Goal: Navigation & Orientation: Understand site structure

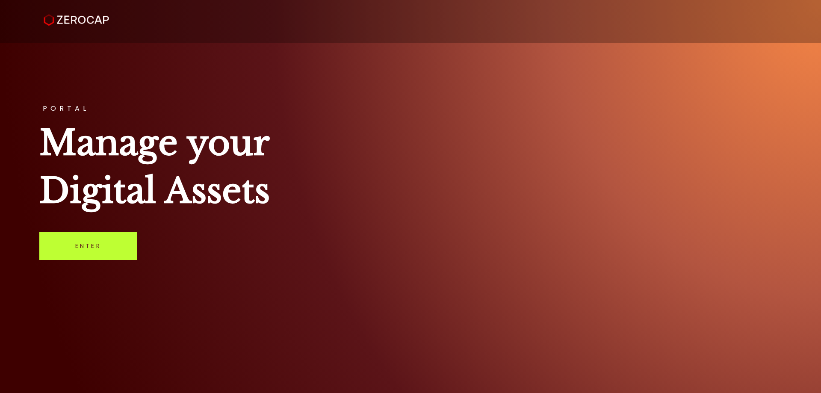
click at [89, 243] on link "Enter" at bounding box center [88, 246] width 98 height 28
drag, startPoint x: 513, startPoint y: 263, endPoint x: 508, endPoint y: 262, distance: 5.6
click at [512, 262] on div "PORTAL Manage your Digital Assets Enter" at bounding box center [410, 196] width 821 height 393
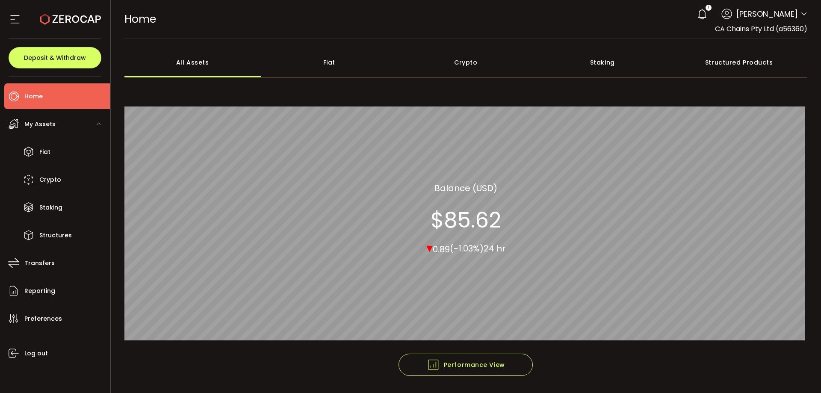
click at [324, 57] on div "Fiat" at bounding box center [329, 62] width 137 height 30
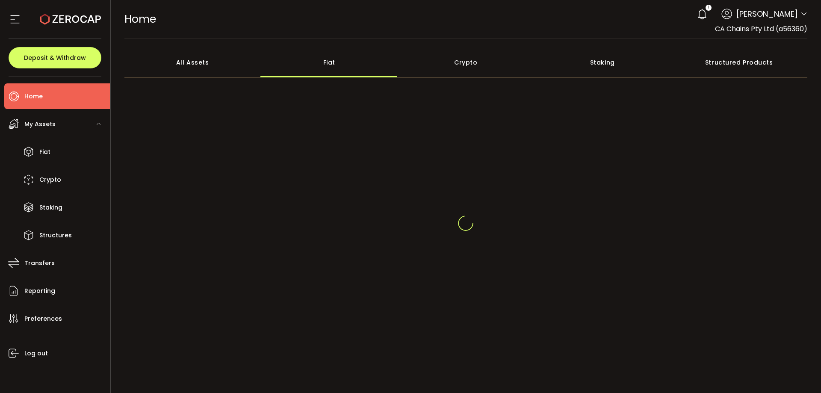
click at [220, 61] on div "All Assets" at bounding box center [192, 62] width 137 height 30
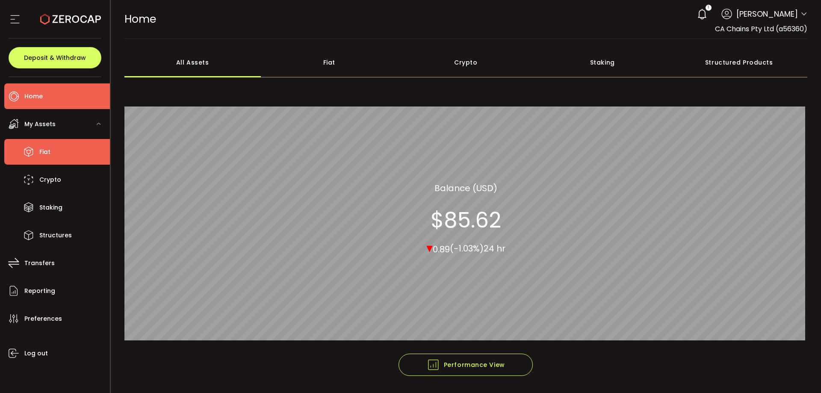
click at [59, 146] on li "Fiat" at bounding box center [57, 152] width 106 height 26
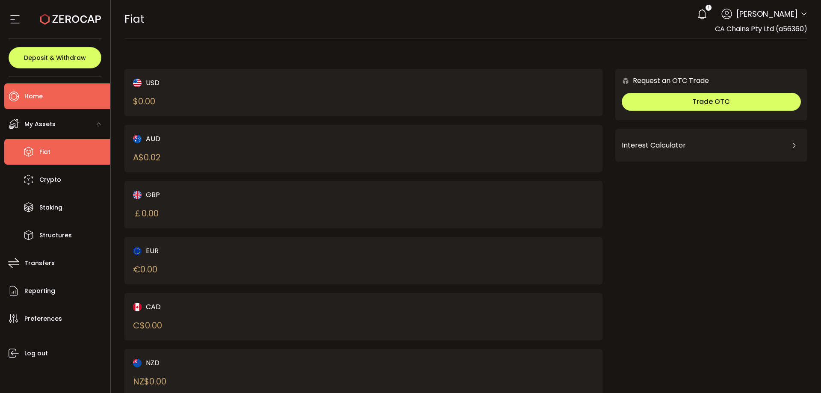
click at [55, 95] on li "Home" at bounding box center [57, 96] width 106 height 26
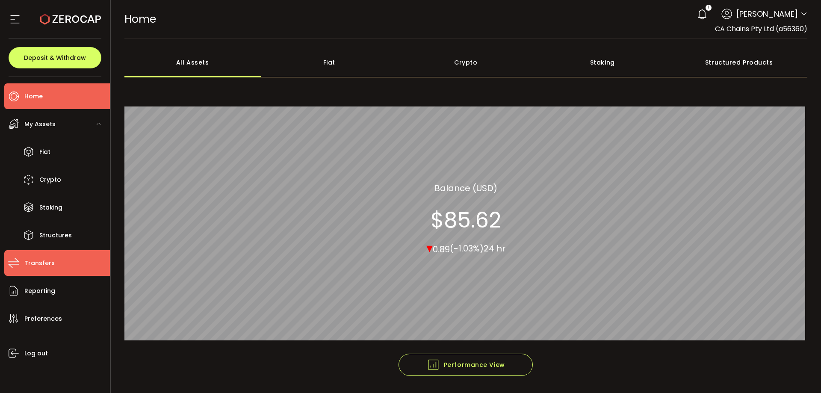
click at [56, 260] on li "Transfers" at bounding box center [57, 263] width 106 height 26
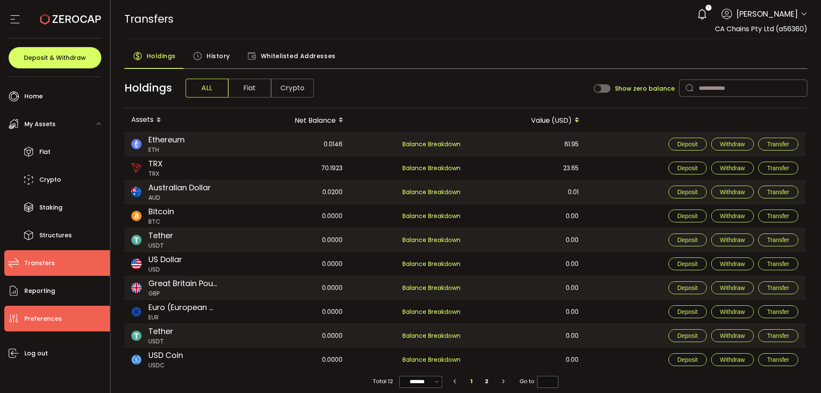
click at [56, 312] on span "Preferences" at bounding box center [43, 318] width 38 height 12
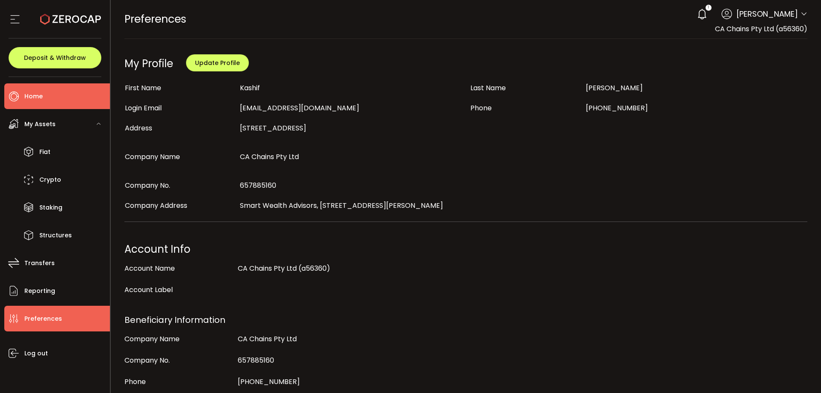
click at [33, 96] on span "Home" at bounding box center [33, 96] width 18 height 12
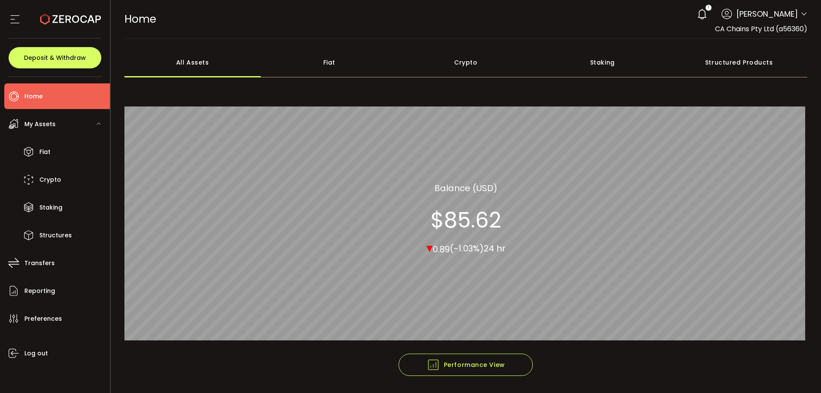
click at [274, 50] on div "Fiat" at bounding box center [329, 62] width 137 height 30
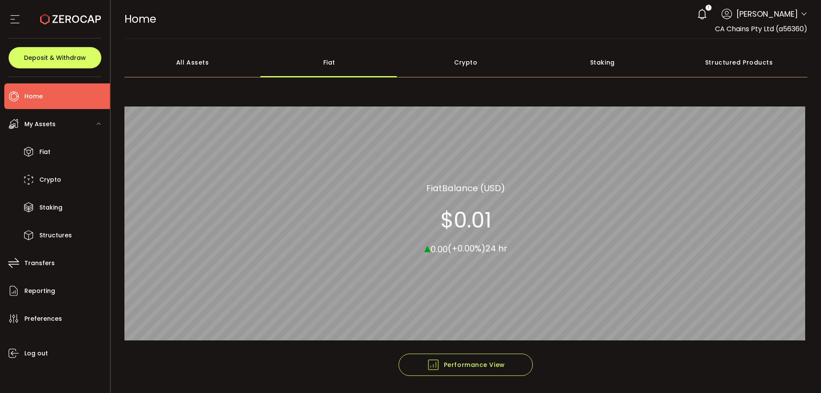
click at [397, 62] on div "All Assets Fiat Crypto Staking Structured Products" at bounding box center [465, 62] width 683 height 30
click at [528, 59] on div "Crypto" at bounding box center [465, 62] width 137 height 30
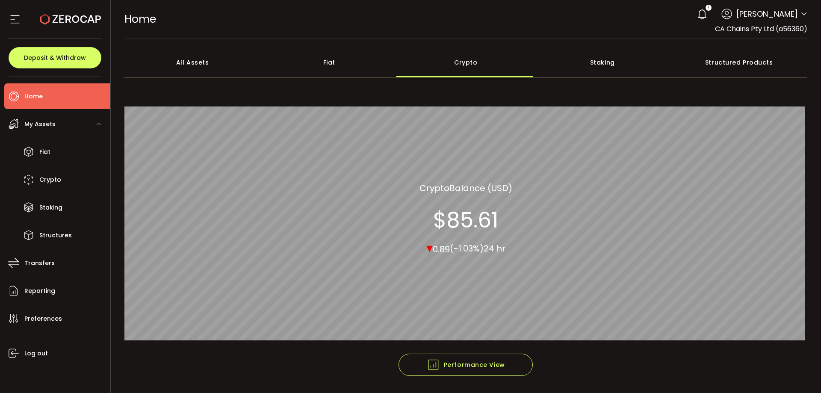
click at [614, 62] on div "Staking" at bounding box center [602, 62] width 137 height 30
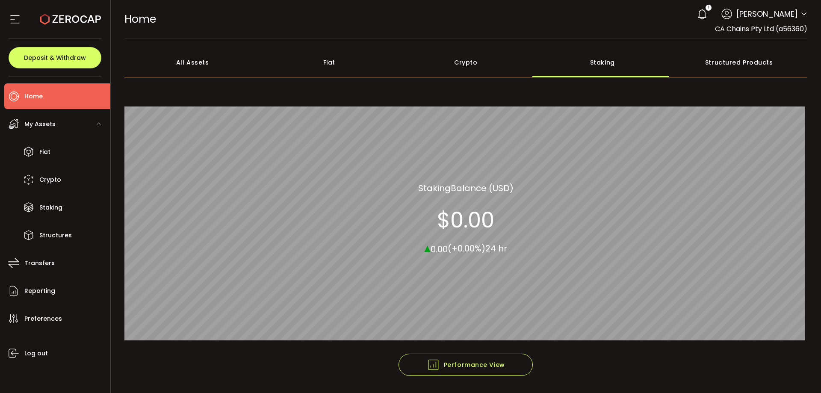
click at [738, 62] on div "Structured Products" at bounding box center [739, 62] width 137 height 30
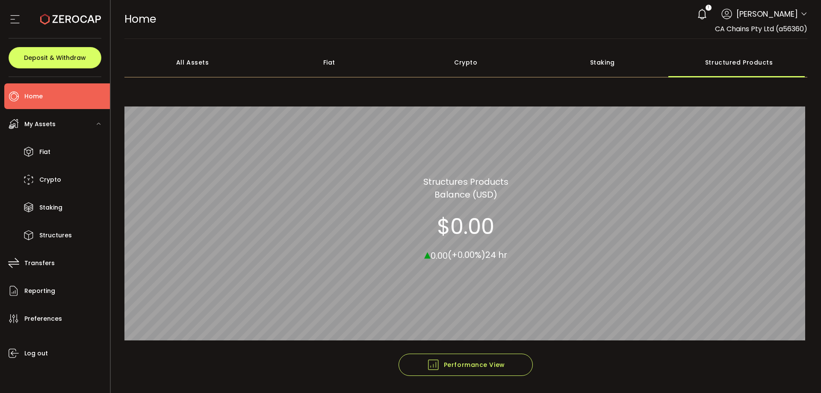
click at [188, 64] on div "All Assets" at bounding box center [192, 62] width 137 height 30
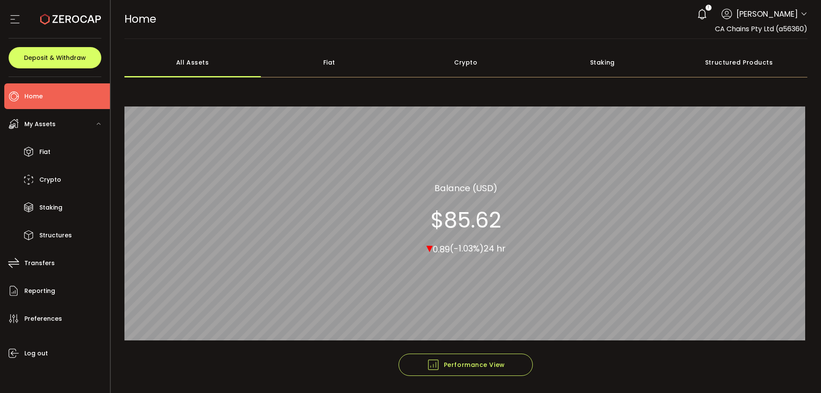
click at [70, 126] on div "My Assets" at bounding box center [57, 124] width 106 height 26
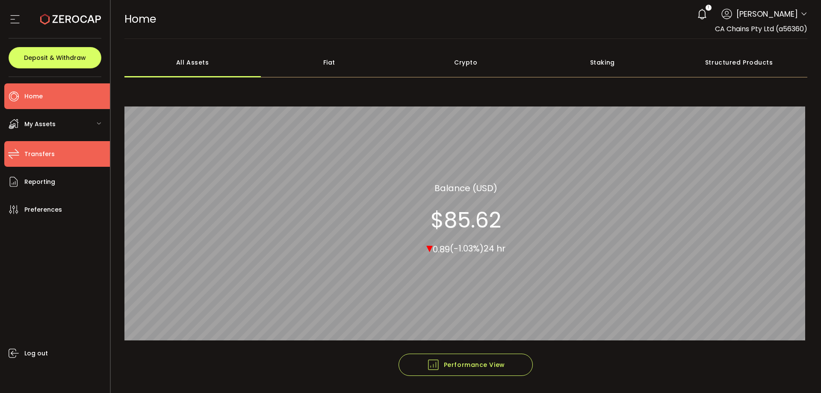
click at [43, 160] on li "Transfers" at bounding box center [57, 154] width 106 height 26
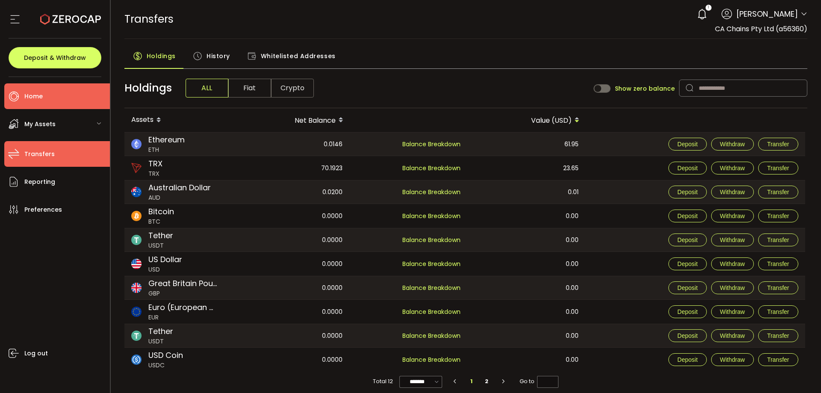
drag, startPoint x: 64, startPoint y: 95, endPoint x: 46, endPoint y: 94, distance: 17.5
click at [64, 95] on li "Home" at bounding box center [57, 96] width 106 height 26
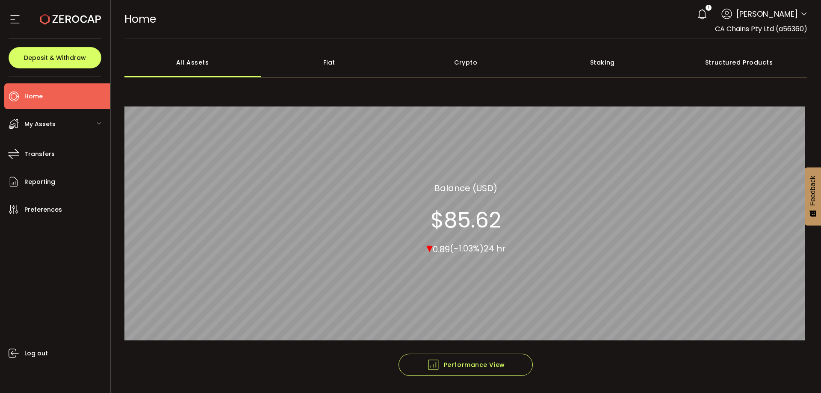
click at [12, 13] on icon at bounding box center [15, 19] width 13 height 13
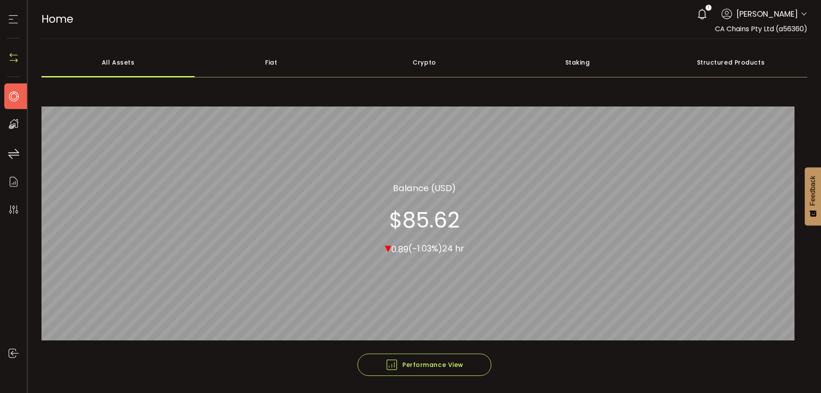
click at [12, 13] on icon at bounding box center [13, 19] width 13 height 13
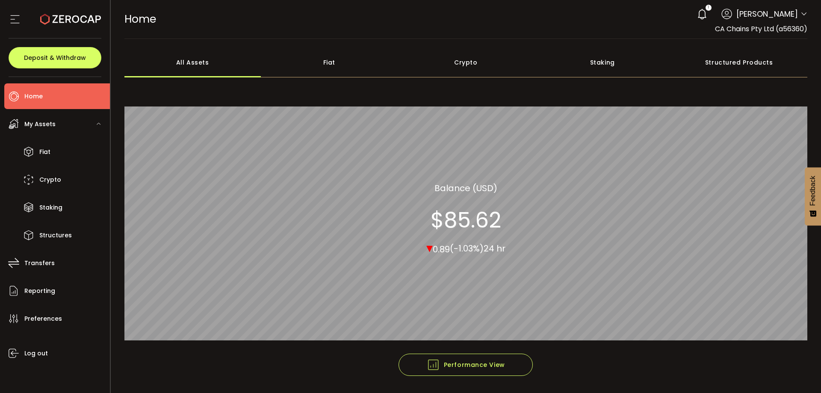
click at [336, 57] on div "Fiat" at bounding box center [329, 62] width 137 height 30
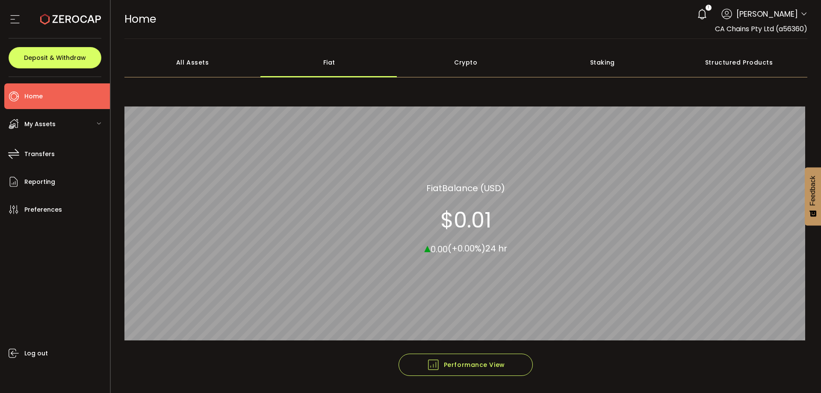
click at [447, 66] on div "Crypto" at bounding box center [465, 62] width 137 height 30
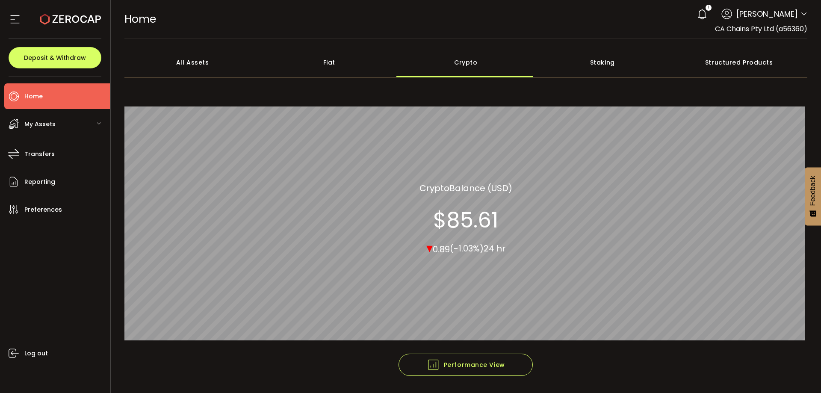
click at [609, 63] on div "Staking" at bounding box center [602, 62] width 137 height 30
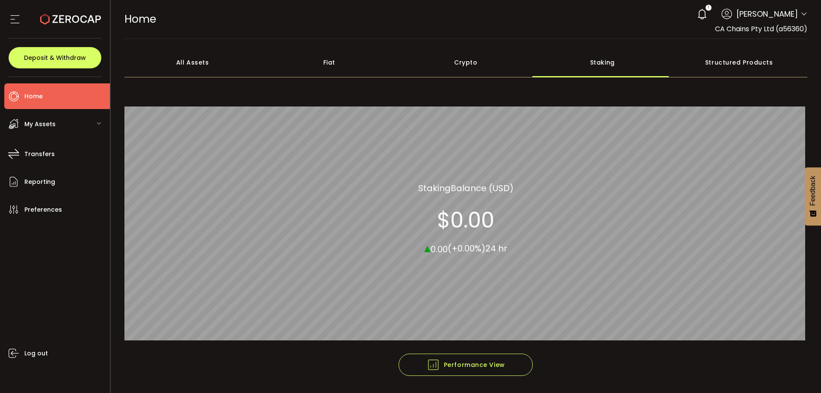
click at [727, 65] on div "Structured Products" at bounding box center [739, 62] width 137 height 30
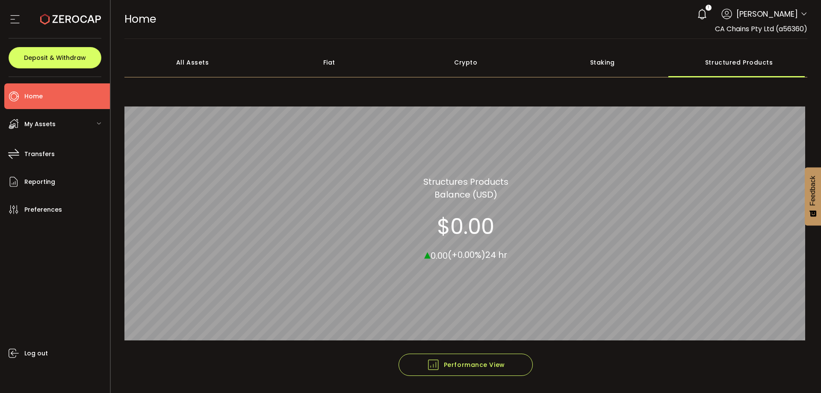
click at [57, 122] on div "My Assets" at bounding box center [57, 124] width 106 height 26
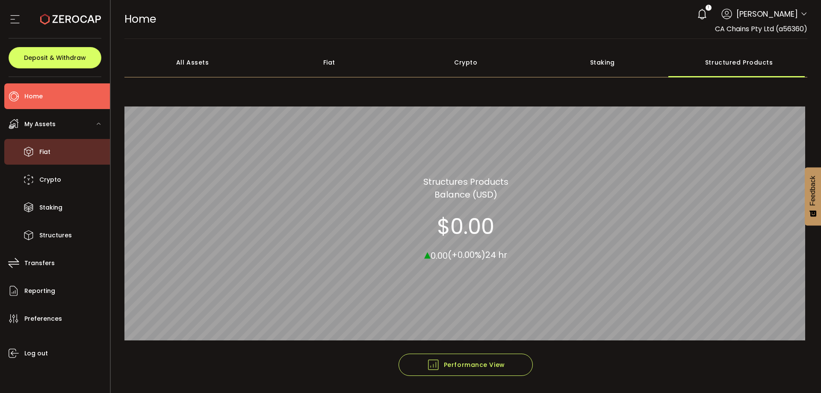
drag, startPoint x: 43, startPoint y: 136, endPoint x: 44, endPoint y: 141, distance: 4.5
click at [43, 137] on li "My Assets Fiat Crypto Staking Structures" at bounding box center [57, 179] width 106 height 137
drag, startPoint x: 52, startPoint y: 149, endPoint x: 55, endPoint y: 156, distance: 7.3
click at [52, 149] on li "Fiat" at bounding box center [57, 152] width 106 height 26
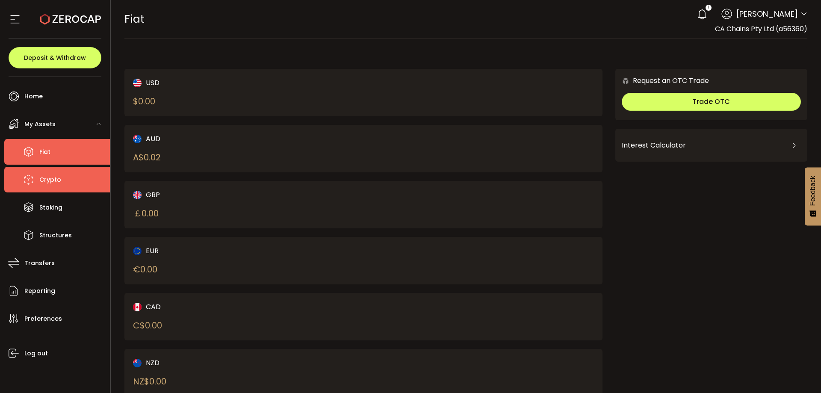
click at [64, 187] on li "Crypto" at bounding box center [57, 180] width 106 height 26
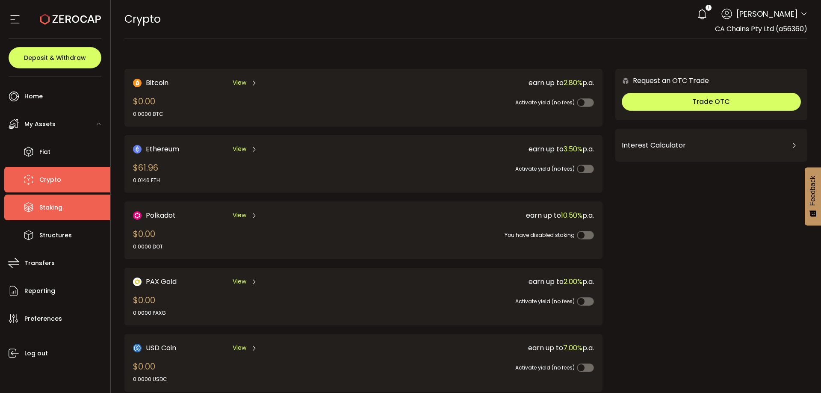
click at [57, 209] on span "Staking" at bounding box center [50, 207] width 23 height 12
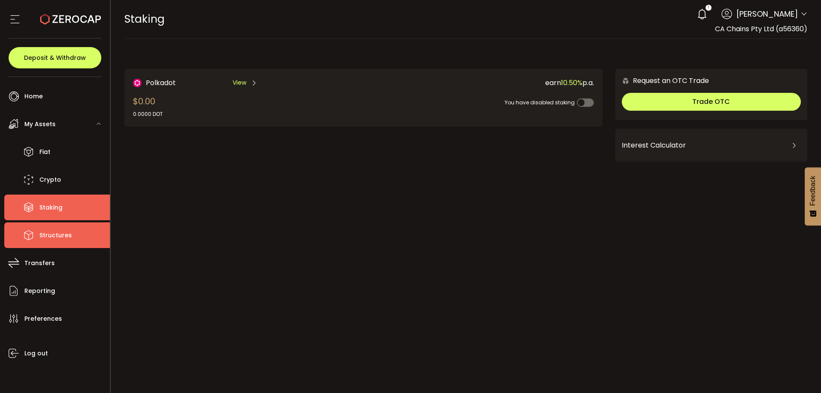
click at [50, 235] on span "Structures" at bounding box center [55, 235] width 32 height 12
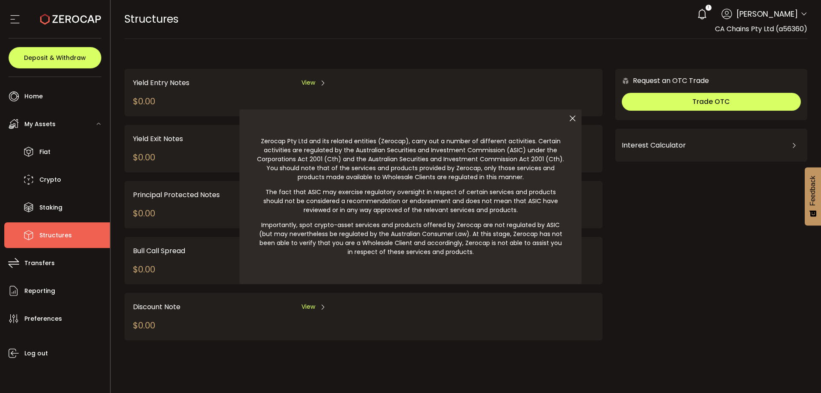
click at [54, 266] on div at bounding box center [410, 196] width 821 height 393
click at [41, 264] on div at bounding box center [410, 196] width 821 height 393
click at [569, 117] on icon at bounding box center [572, 118] width 18 height 18
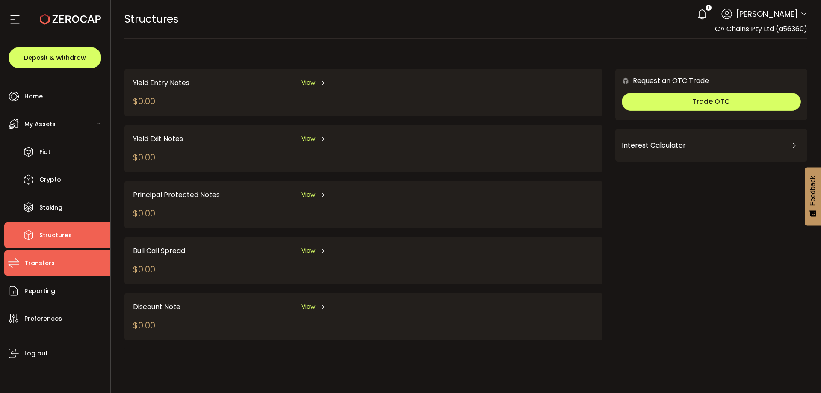
click at [78, 253] on li "Transfers" at bounding box center [57, 263] width 106 height 26
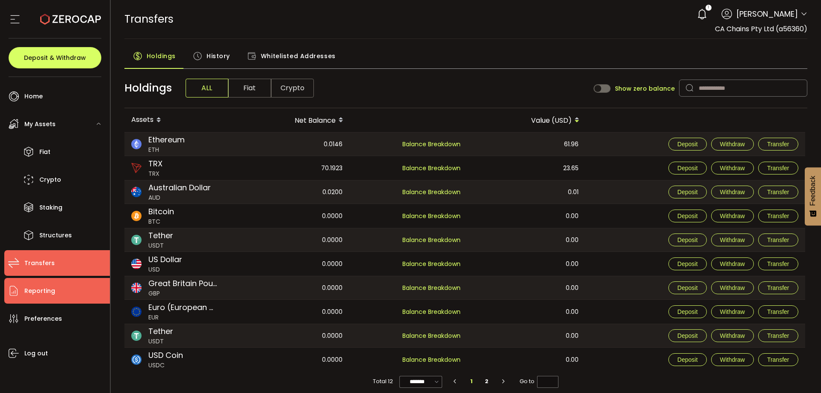
click at [62, 295] on li "Reporting" at bounding box center [57, 291] width 106 height 26
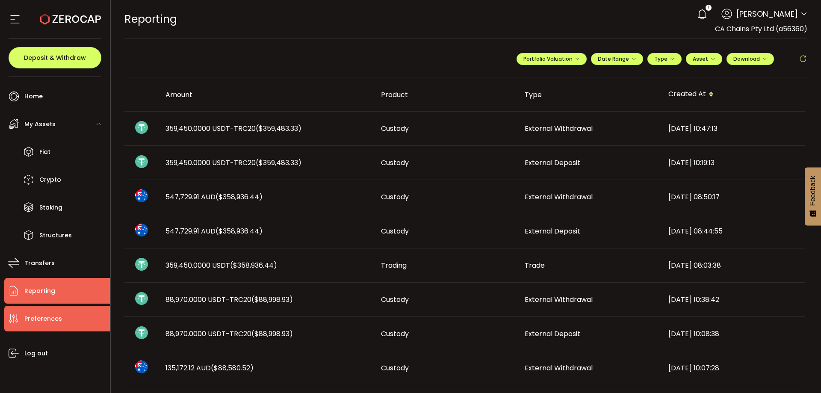
click at [67, 318] on li "Preferences" at bounding box center [57, 319] width 106 height 26
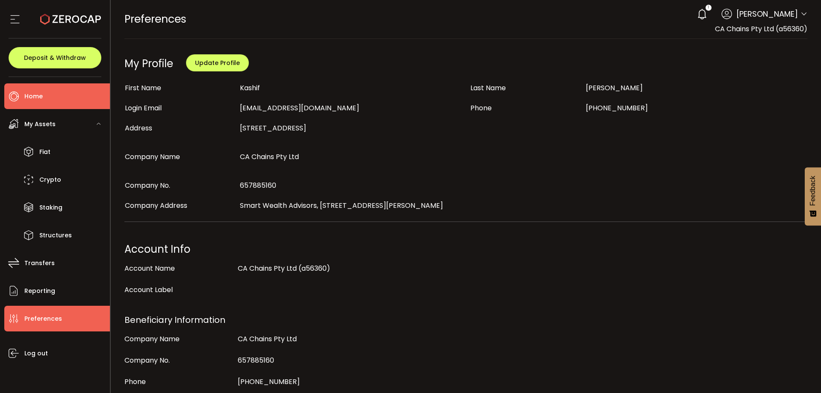
click at [59, 95] on li "Home" at bounding box center [57, 96] width 106 height 26
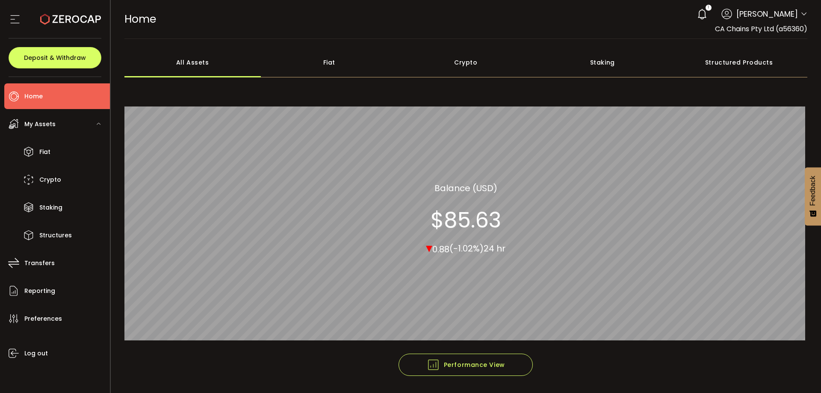
click at [724, 71] on div "Structured Products" at bounding box center [739, 62] width 137 height 30
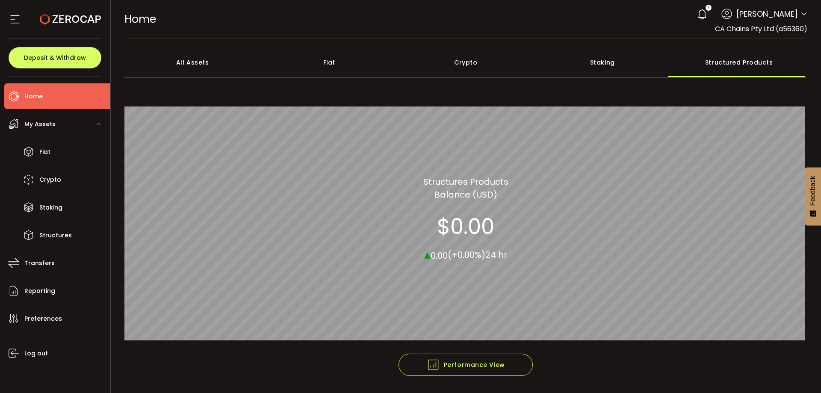
click at [703, 62] on div "Structured Products" at bounding box center [739, 62] width 137 height 30
click at [604, 67] on div "Staking" at bounding box center [602, 62] width 137 height 30
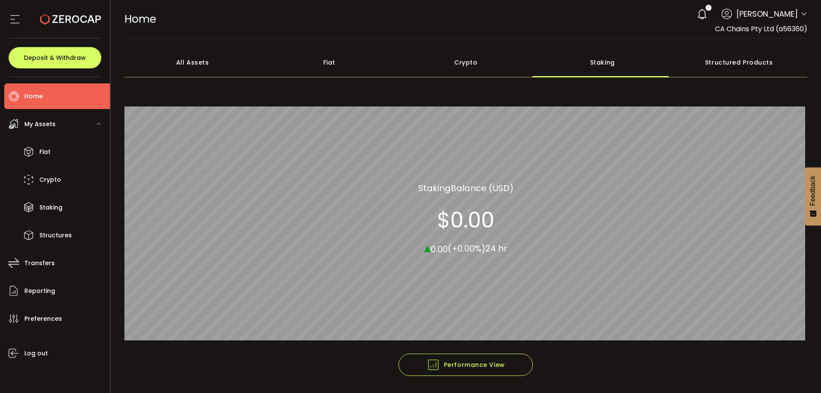
click at [454, 78] on div "All Assets Fiat Crypto Staking Structured Products Staking Staking Balance (USD…" at bounding box center [465, 200] width 683 height 306
click at [327, 65] on div "Fiat" at bounding box center [329, 62] width 137 height 30
click at [209, 70] on div "All Assets" at bounding box center [192, 62] width 137 height 30
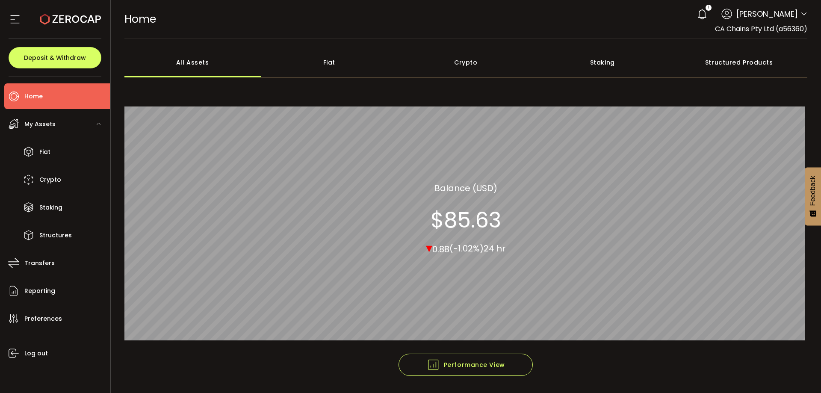
click at [145, 20] on span "Home" at bounding box center [140, 19] width 32 height 15
click at [6, 21] on section at bounding box center [55, 19] width 110 height 38
click at [62, 16] on use at bounding box center [70, 19] width 61 height 11
click at [61, 17] on icon at bounding box center [70, 19] width 61 height 61
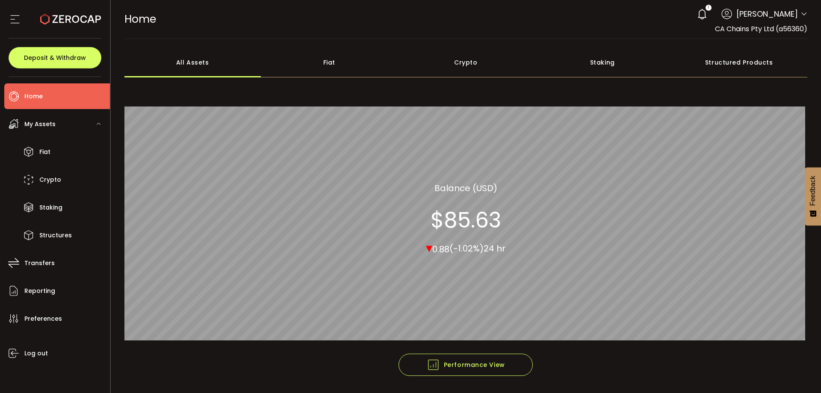
click at [61, 17] on icon at bounding box center [70, 19] width 61 height 61
click at [63, 13] on icon at bounding box center [70, 19] width 61 height 61
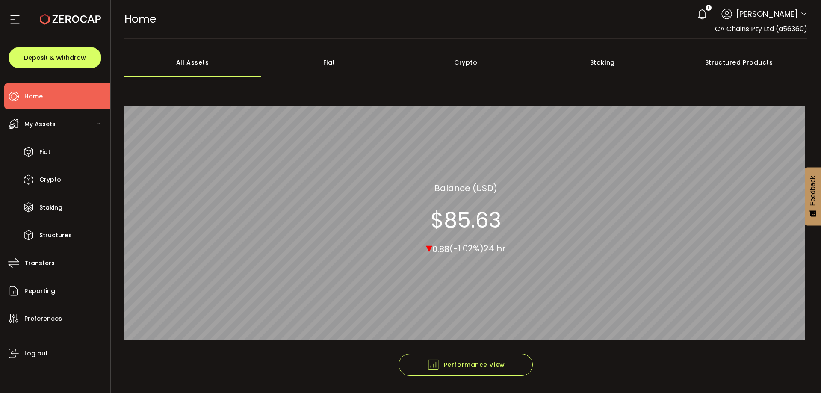
click at [63, 13] on icon at bounding box center [70, 19] width 61 height 61
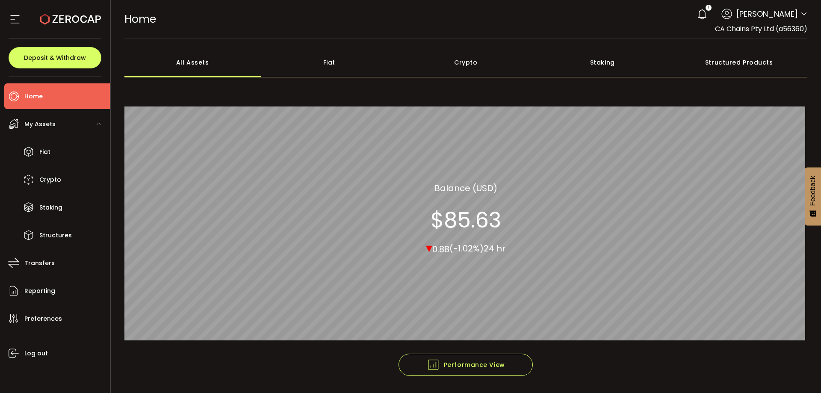
drag, startPoint x: 29, startPoint y: 133, endPoint x: 29, endPoint y: 138, distance: 4.7
click at [29, 133] on div "My Assets" at bounding box center [57, 124] width 106 height 26
click at [32, 156] on icon at bounding box center [28, 151] width 13 height 13
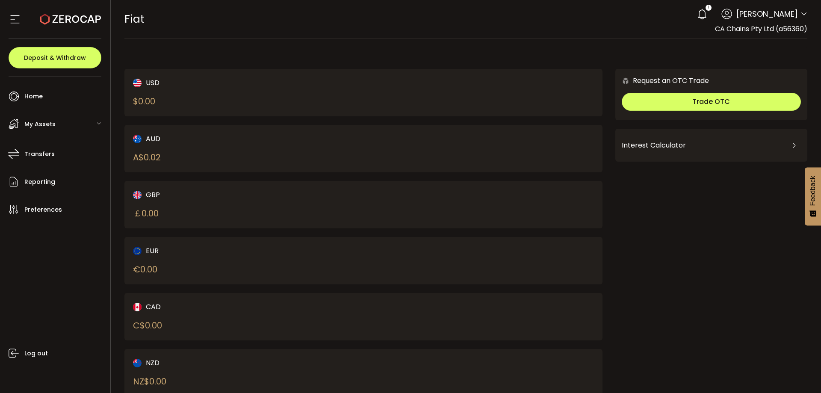
click at [46, 121] on span "My Assets" at bounding box center [39, 124] width 31 height 12
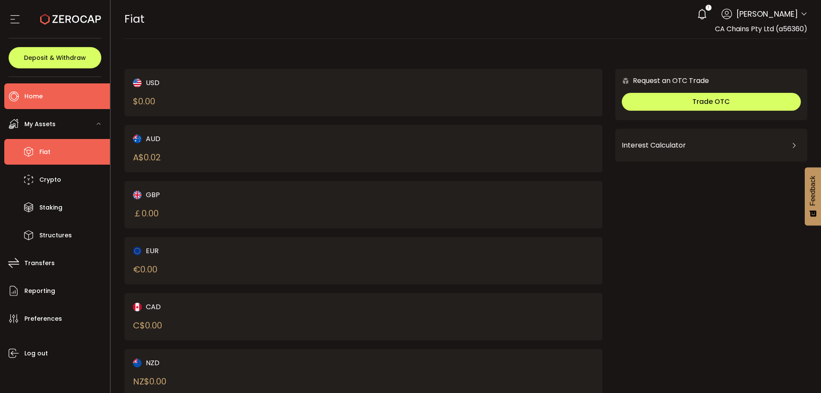
click at [56, 92] on li "Home" at bounding box center [57, 96] width 106 height 26
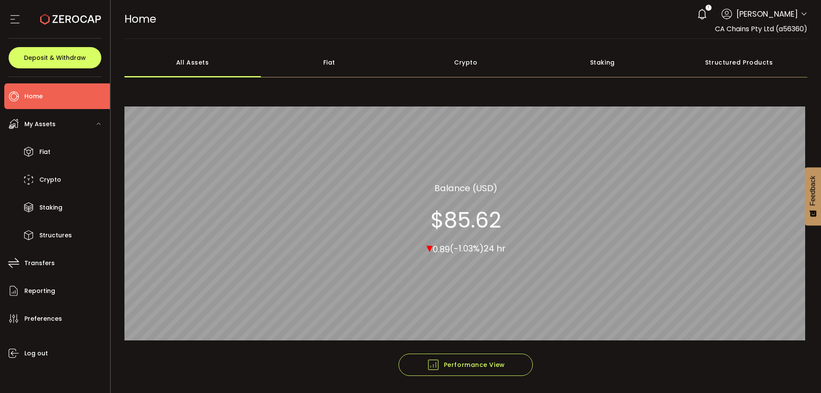
click at [323, 58] on div "Fiat" at bounding box center [329, 62] width 137 height 30
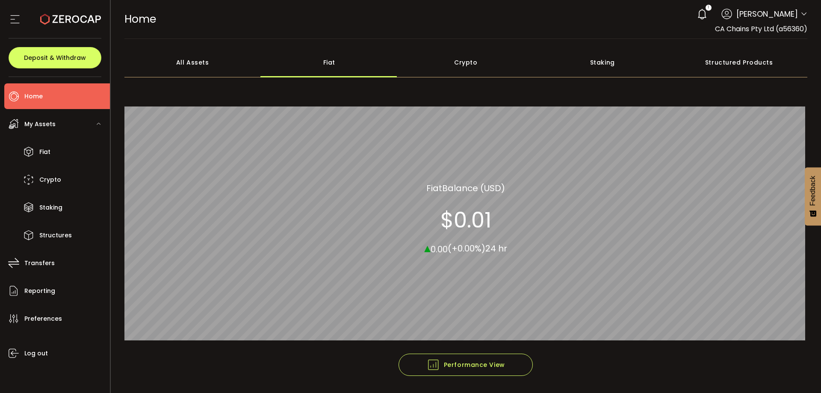
click at [192, 64] on div "All Assets" at bounding box center [192, 62] width 137 height 30
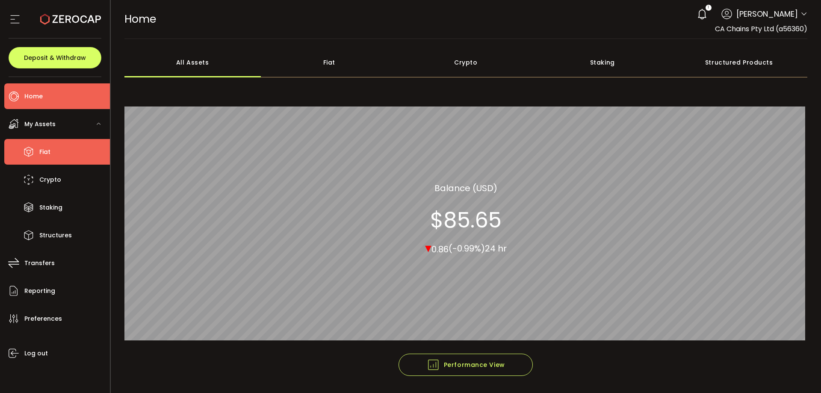
click at [61, 144] on li "Fiat" at bounding box center [57, 152] width 106 height 26
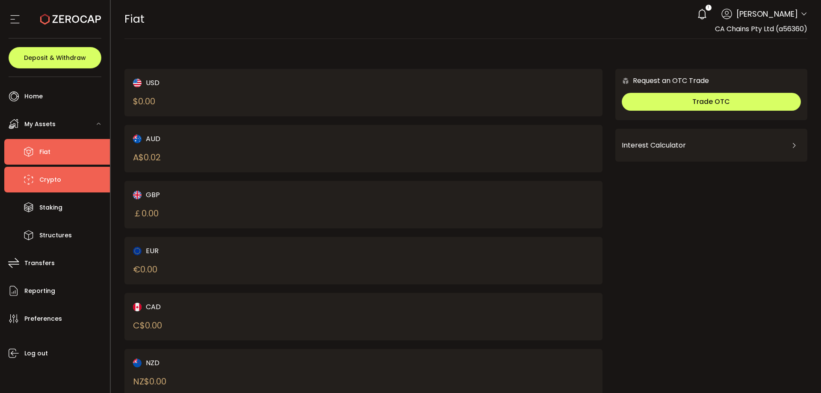
click at [52, 192] on li "Crypto" at bounding box center [57, 180] width 106 height 26
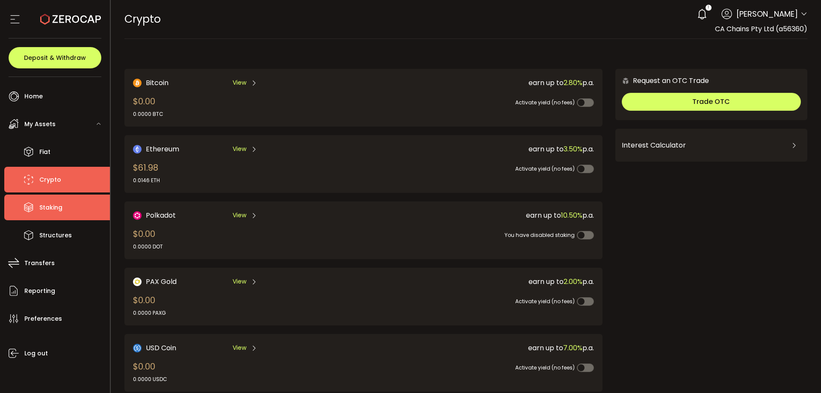
click at [45, 212] on span "Staking" at bounding box center [50, 207] width 23 height 12
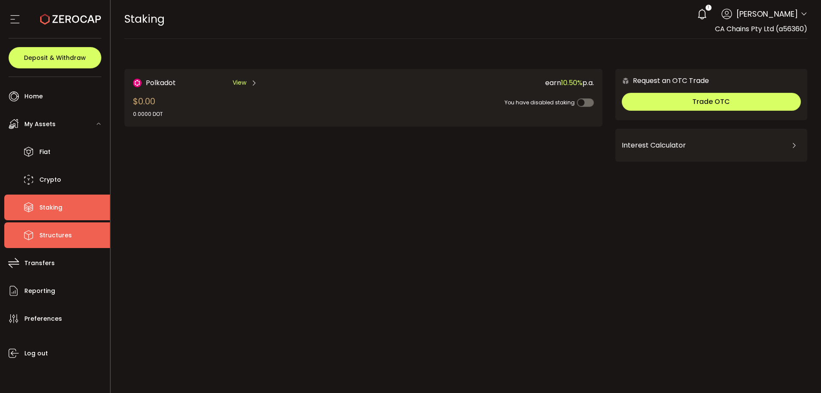
click at [61, 229] on span "Structures" at bounding box center [55, 235] width 32 height 12
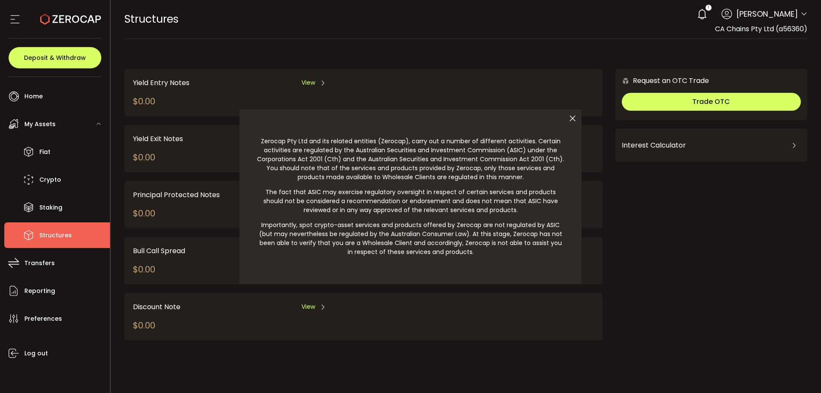
click at [62, 100] on div at bounding box center [410, 196] width 821 height 393
click at [33, 91] on div at bounding box center [410, 196] width 821 height 393
click at [571, 119] on icon at bounding box center [572, 118] width 18 height 18
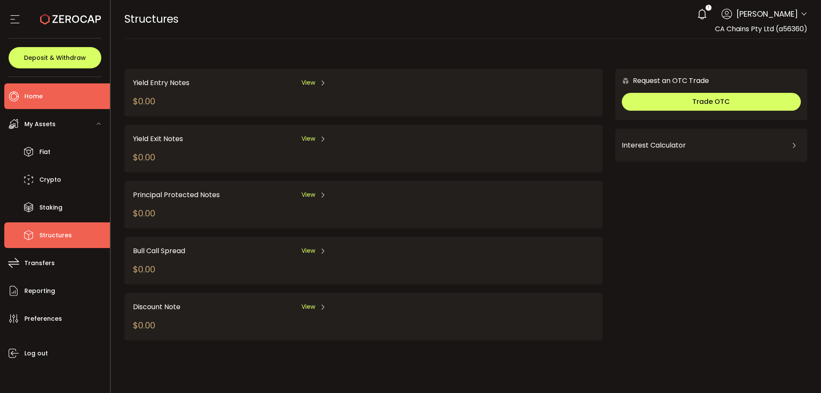
click at [92, 100] on li "Home" at bounding box center [57, 96] width 106 height 26
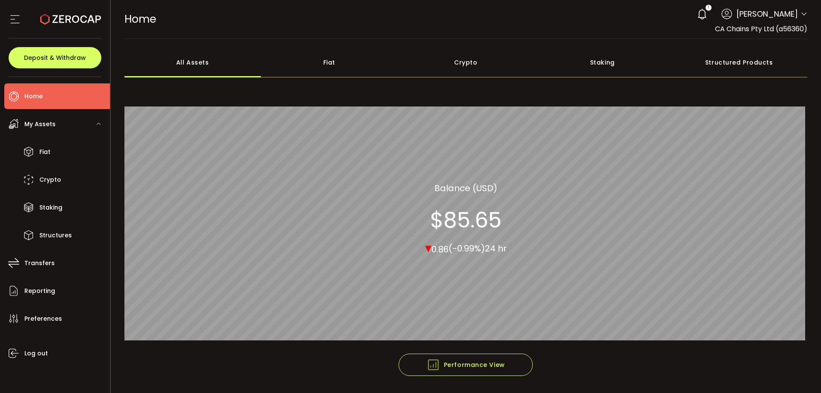
click at [335, 63] on div "Fiat" at bounding box center [329, 62] width 137 height 30
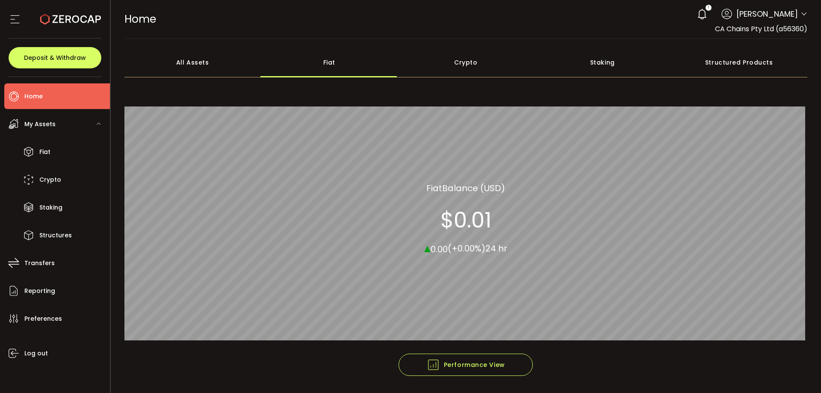
click at [218, 65] on div "All Assets" at bounding box center [192, 62] width 137 height 30
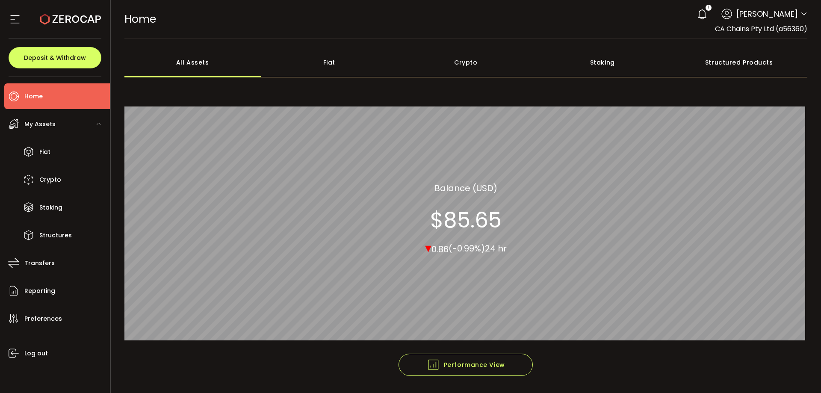
click at [474, 63] on div "Crypto" at bounding box center [465, 62] width 137 height 30
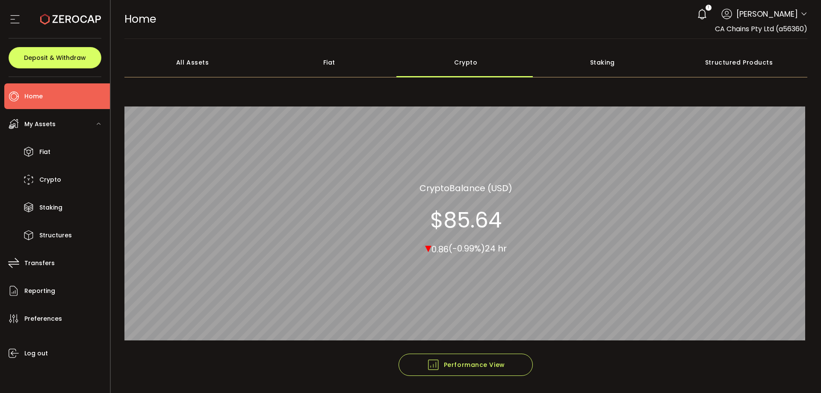
click at [593, 62] on div "Staking" at bounding box center [602, 62] width 137 height 30
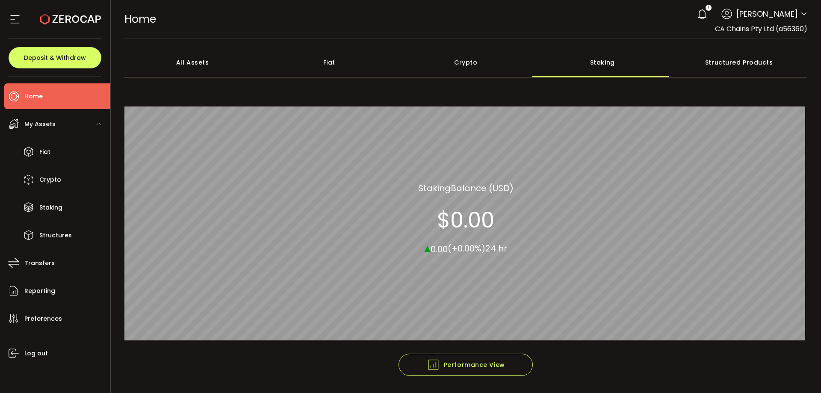
click at [746, 64] on div "Structured Products" at bounding box center [739, 62] width 137 height 30
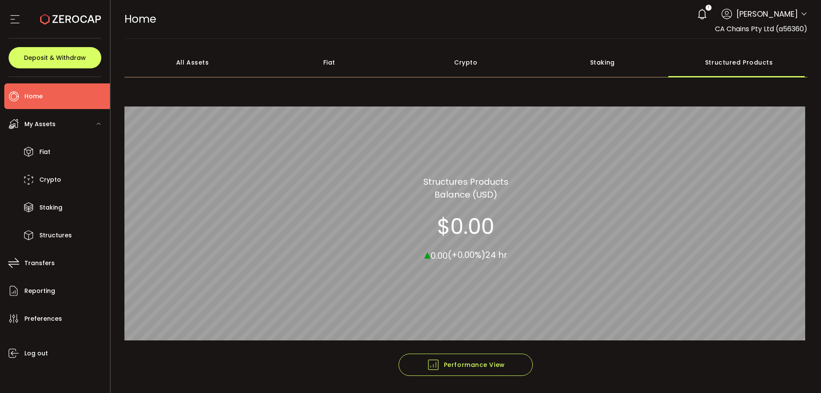
click at [594, 65] on div "Staking" at bounding box center [602, 62] width 137 height 30
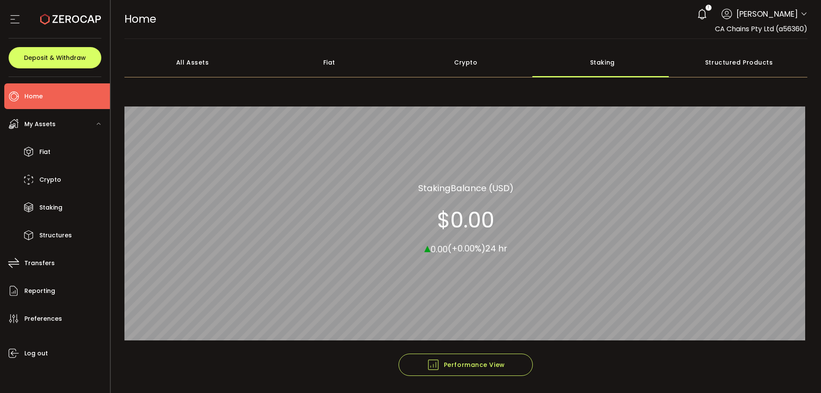
click at [482, 72] on div "Crypto" at bounding box center [465, 62] width 137 height 30
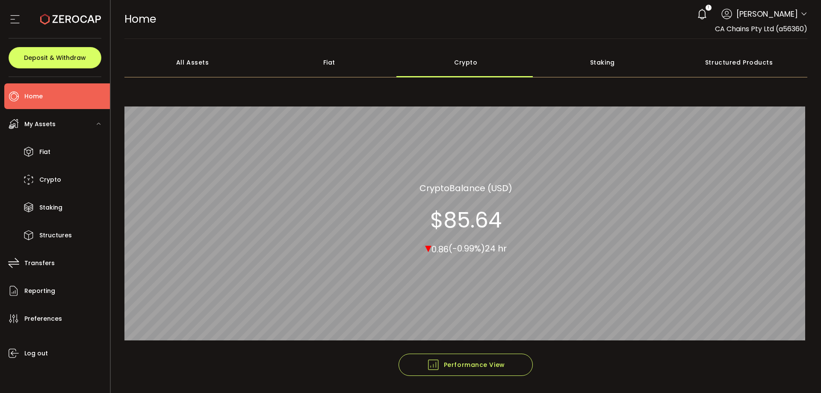
click at [329, 64] on div "Fiat" at bounding box center [329, 62] width 137 height 30
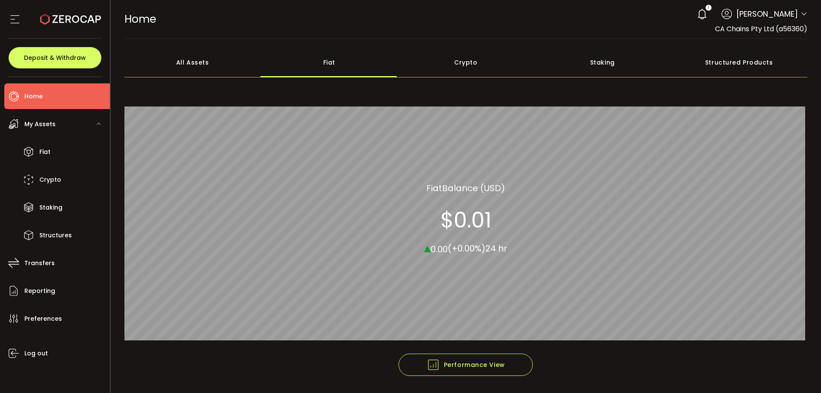
click at [193, 61] on div "All Assets" at bounding box center [192, 62] width 137 height 30
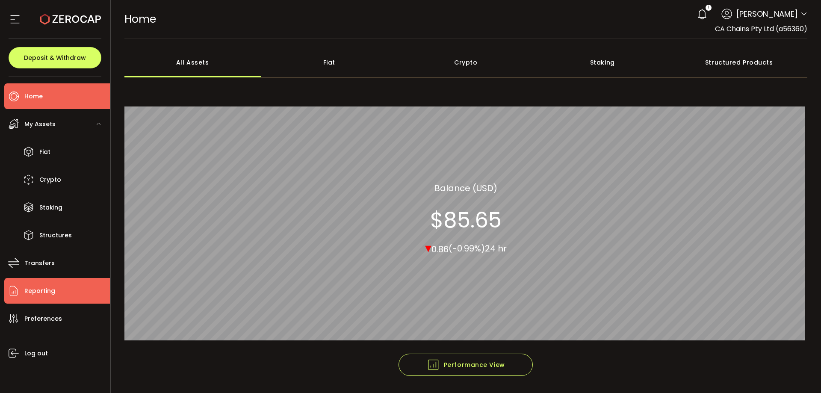
drag, startPoint x: 49, startPoint y: 292, endPoint x: 50, endPoint y: 303, distance: 11.1
click at [49, 292] on span "Reporting" at bounding box center [39, 291] width 31 height 12
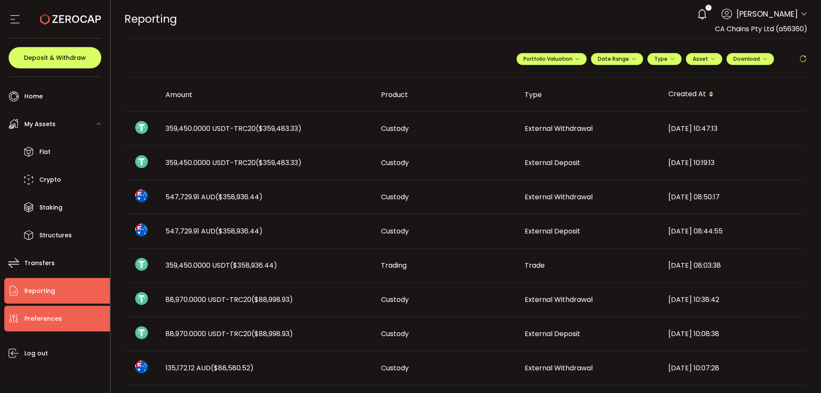
click at [53, 318] on span "Preferences" at bounding box center [43, 318] width 38 height 12
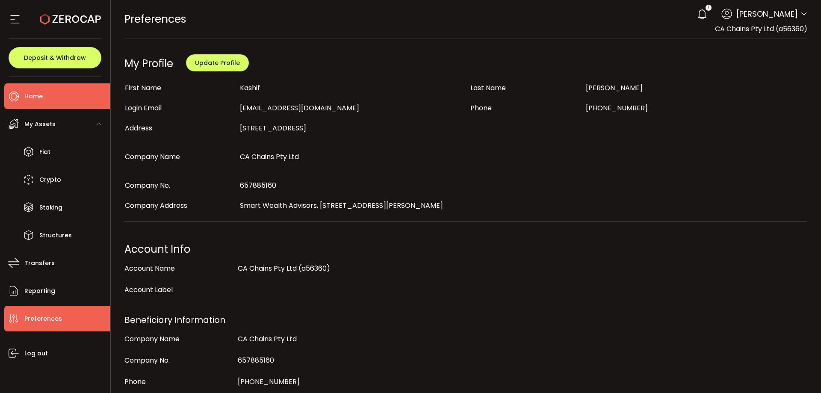
click at [64, 92] on li "Home" at bounding box center [57, 96] width 106 height 26
